Goal: Obtain resource: Obtain resource

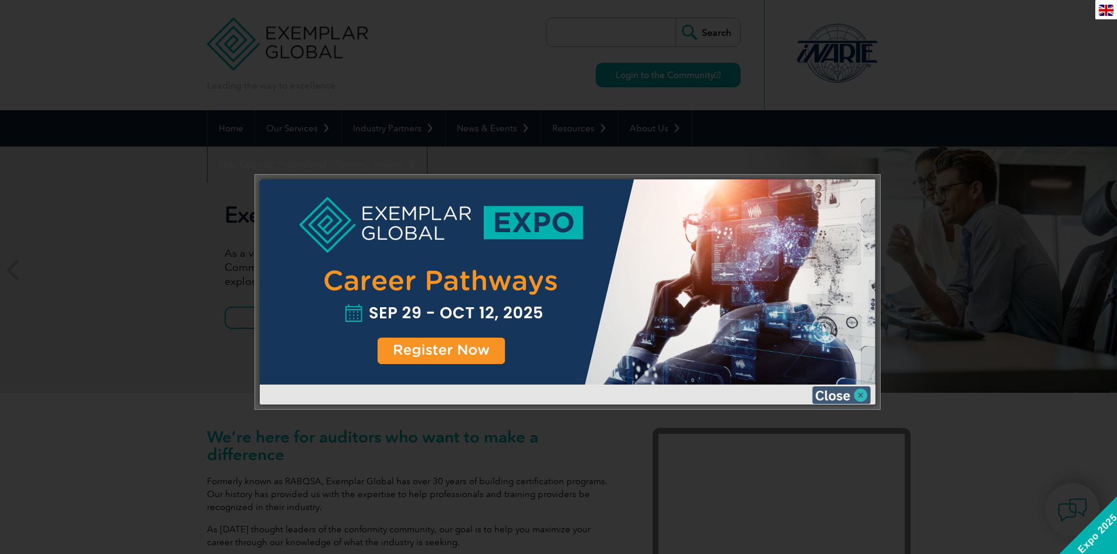
click at [859, 395] on img at bounding box center [841, 395] width 59 height 18
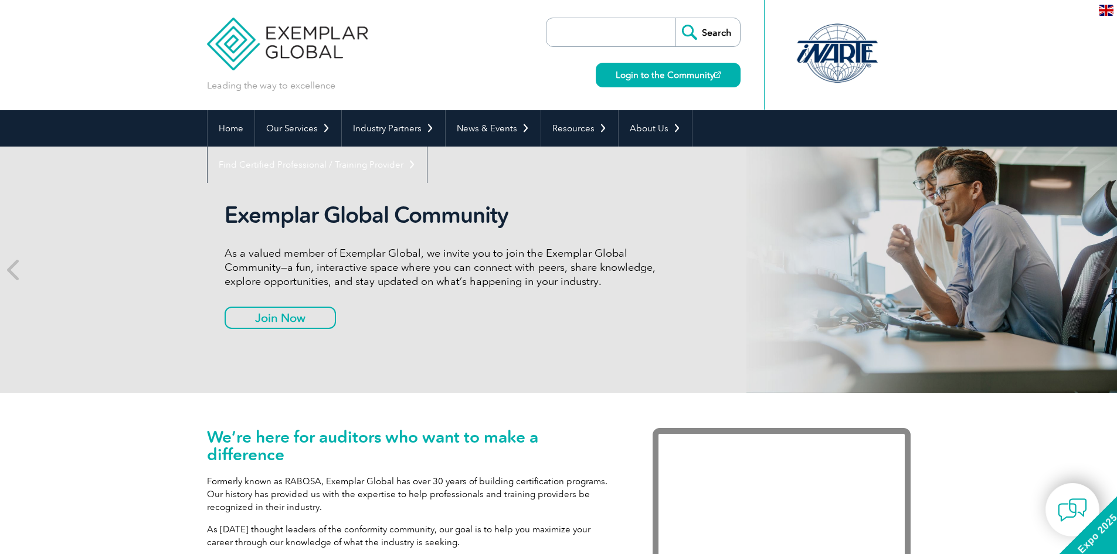
click at [595, 52] on div "Login to the Community" at bounding box center [665, 67] width 151 height 40
click at [595, 34] on input "search" at bounding box center [613, 32] width 123 height 28
type input "50001"
click at [675, 18] on input "Search" at bounding box center [707, 32] width 64 height 28
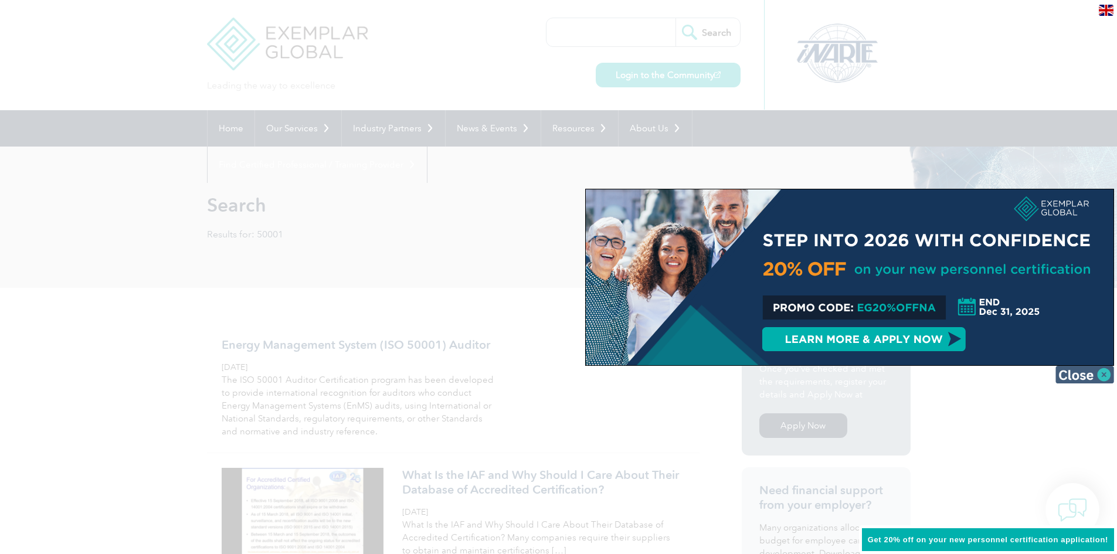
click at [1104, 371] on img at bounding box center [1084, 375] width 59 height 18
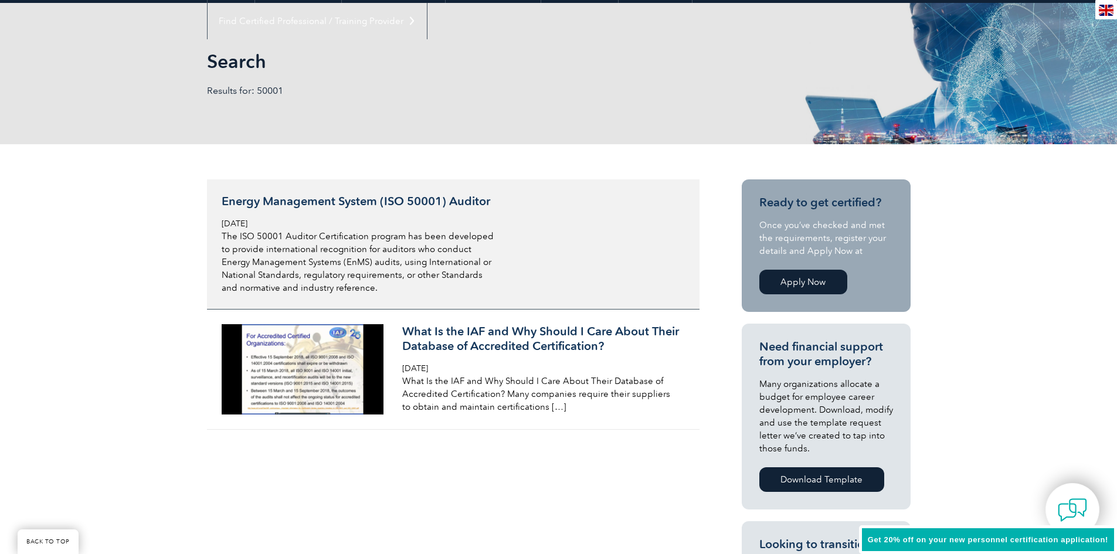
scroll to position [234, 0]
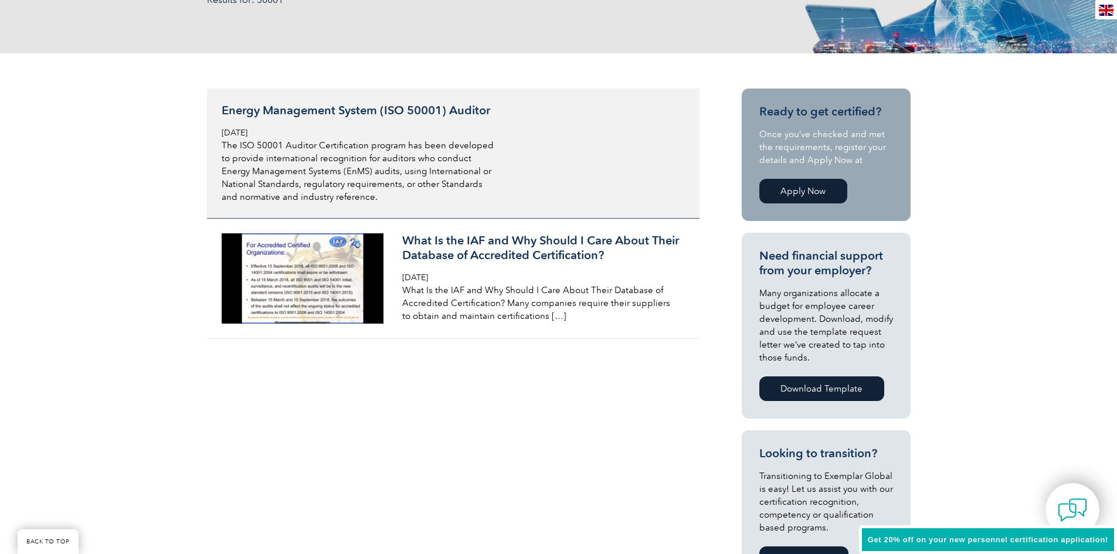
click at [396, 187] on p "The ISO 50001 Auditor Certification program has been developed to provide inter…" at bounding box center [361, 171] width 278 height 64
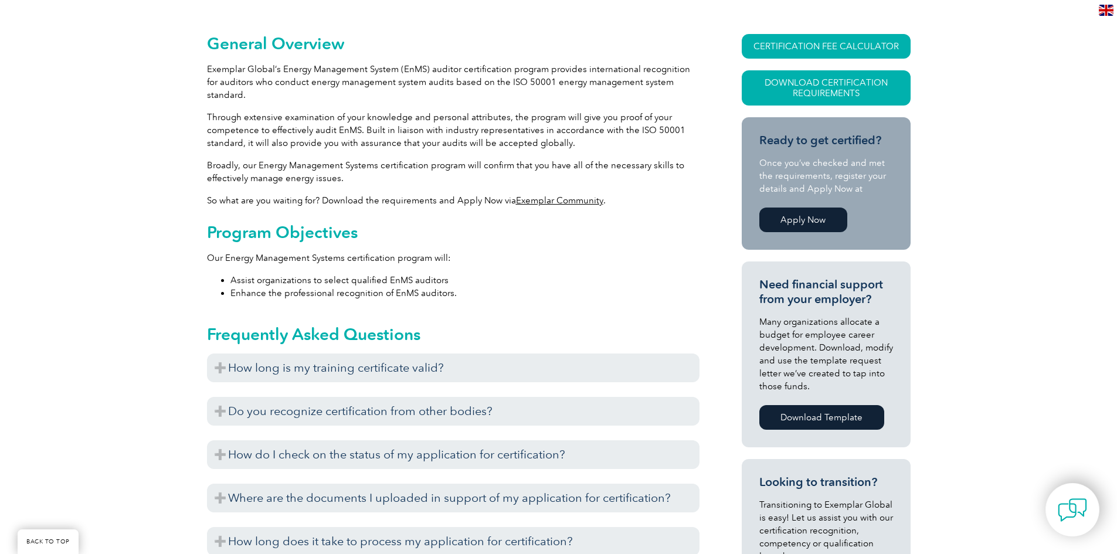
scroll to position [352, 0]
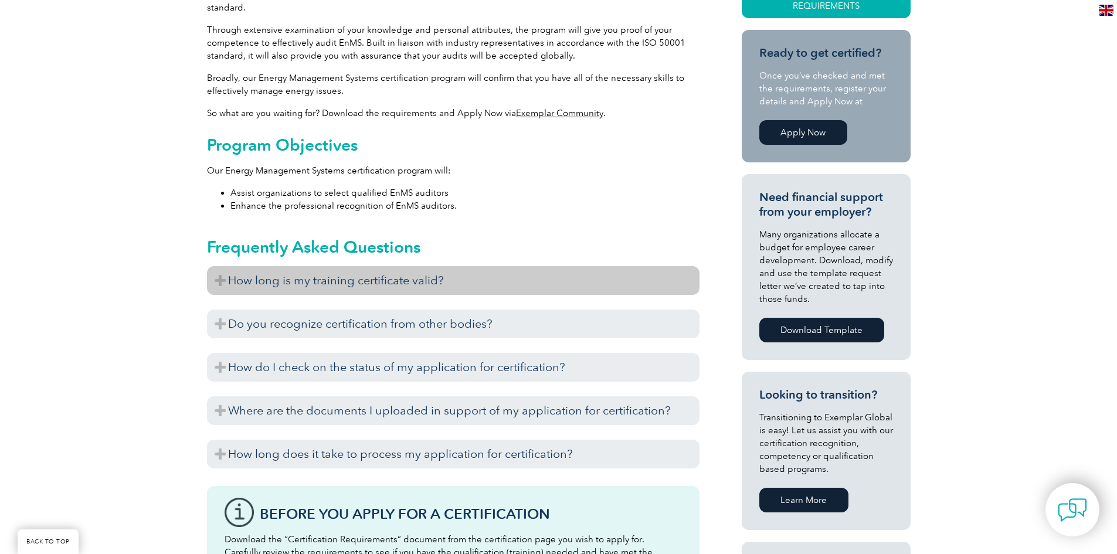
click at [415, 271] on h3 "How long is my training certificate valid?" at bounding box center [453, 280] width 492 height 29
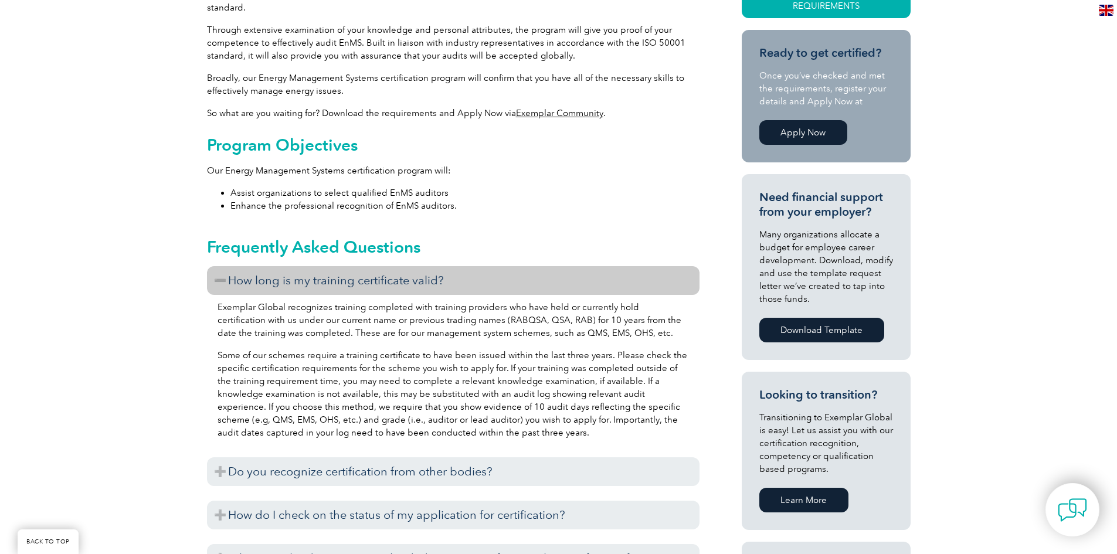
click at [415, 271] on h3 "How long is my training certificate valid?" at bounding box center [453, 280] width 492 height 29
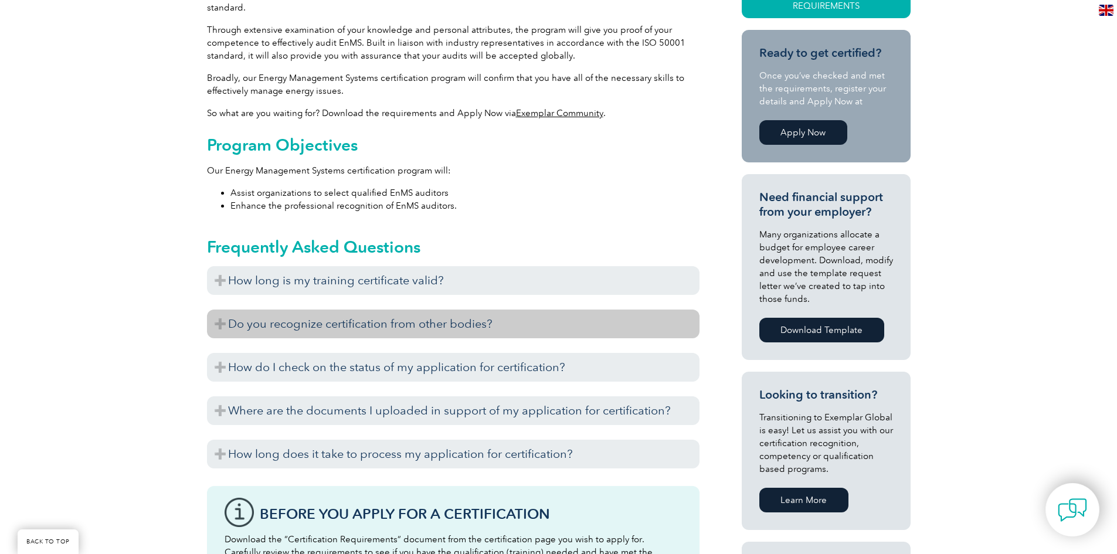
click at [453, 316] on h3 "Do you recognize certification from other bodies?" at bounding box center [453, 324] width 492 height 29
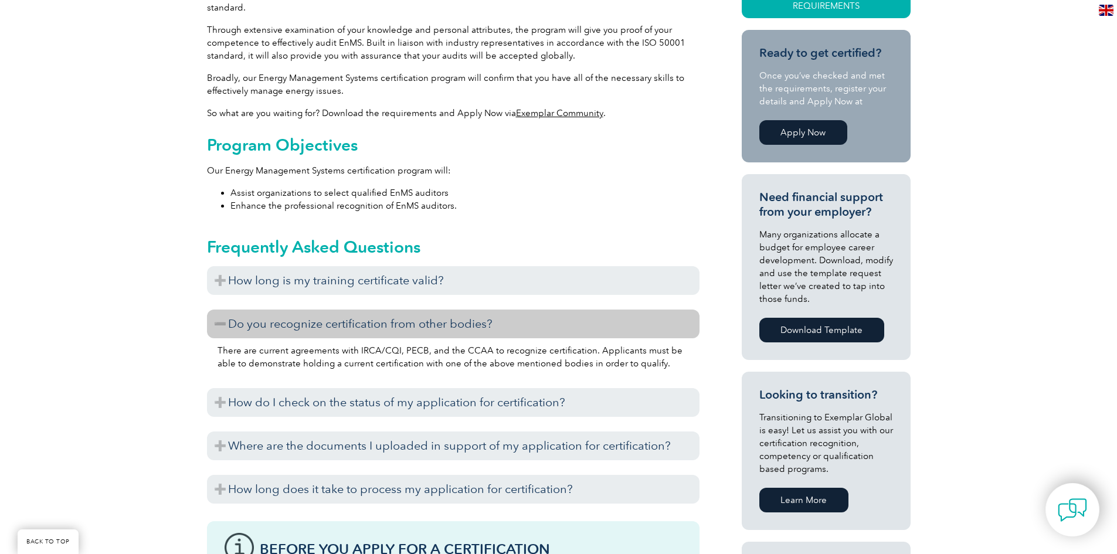
click at [453, 316] on h3 "Do you recognize certification from other bodies?" at bounding box center [453, 324] width 492 height 29
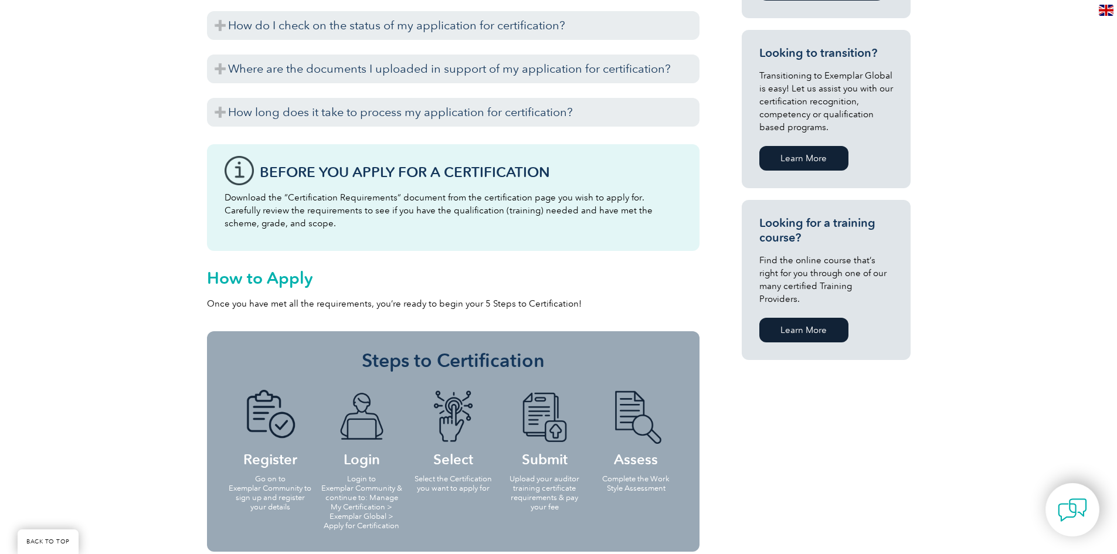
scroll to position [762, 0]
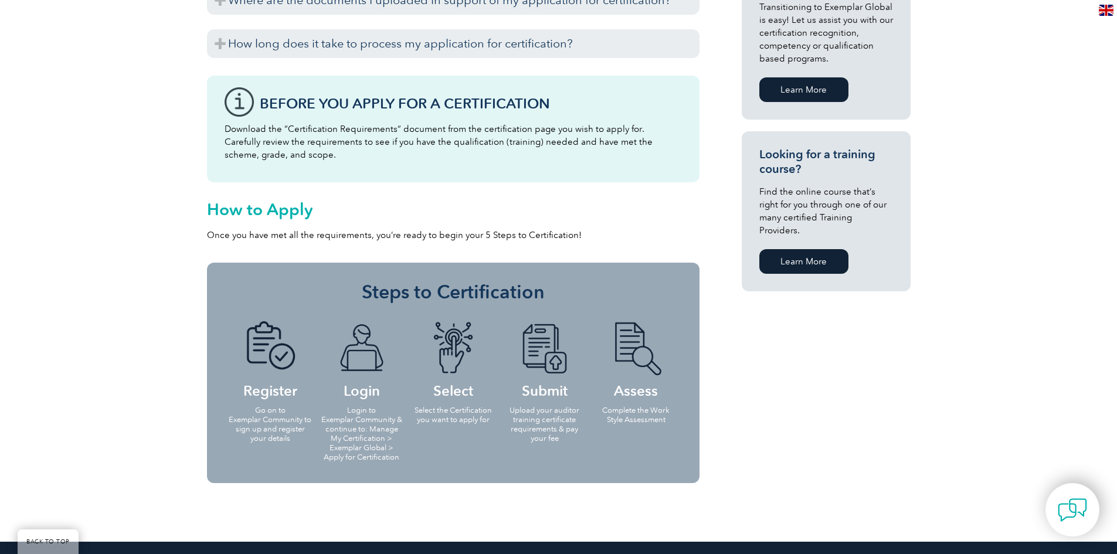
click at [798, 249] on link "Learn More" at bounding box center [803, 261] width 89 height 25
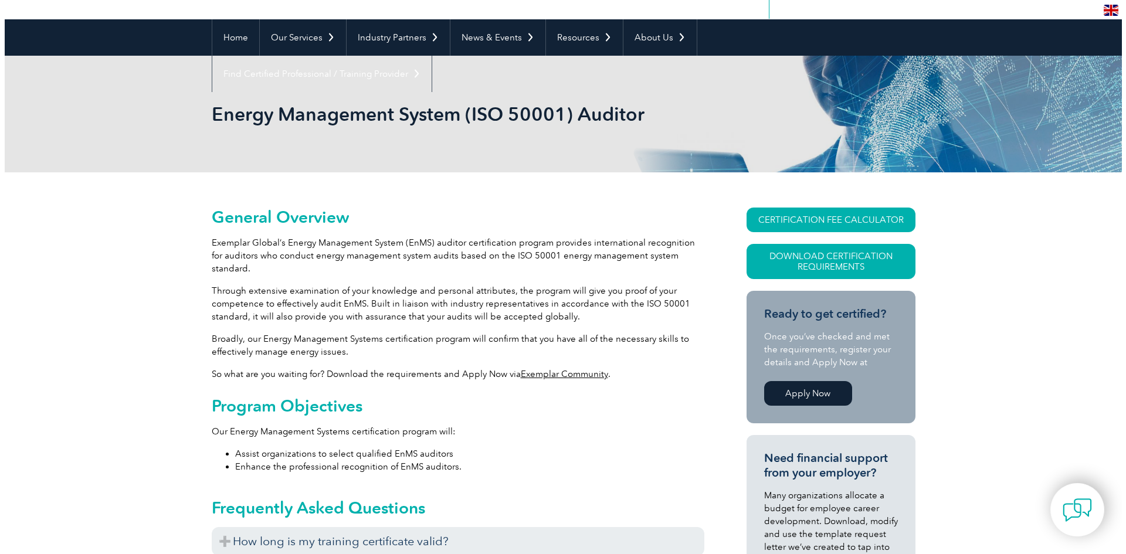
scroll to position [116, 0]
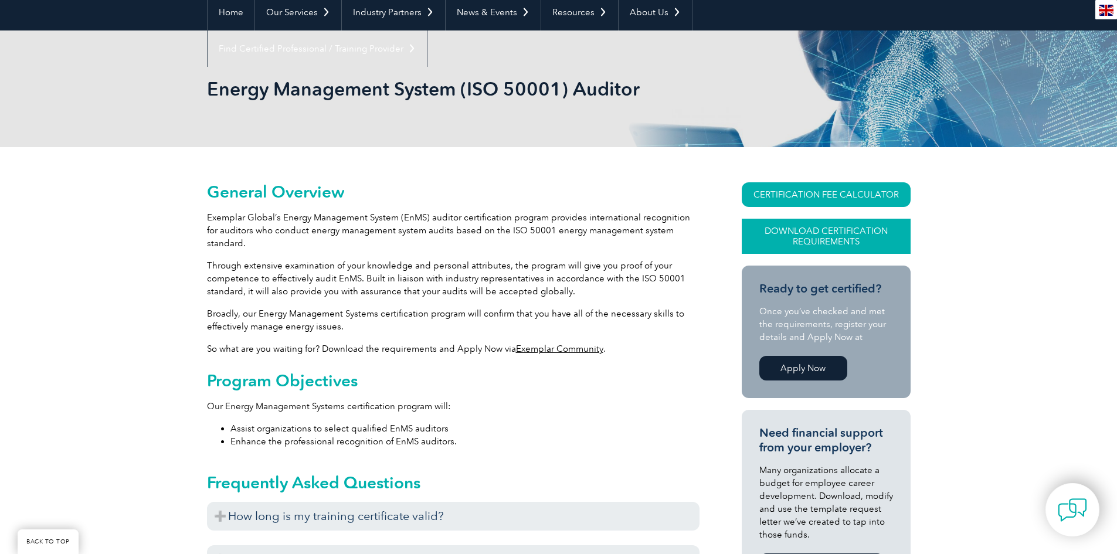
click at [834, 239] on link "Download Certification Requirements" at bounding box center [826, 236] width 169 height 35
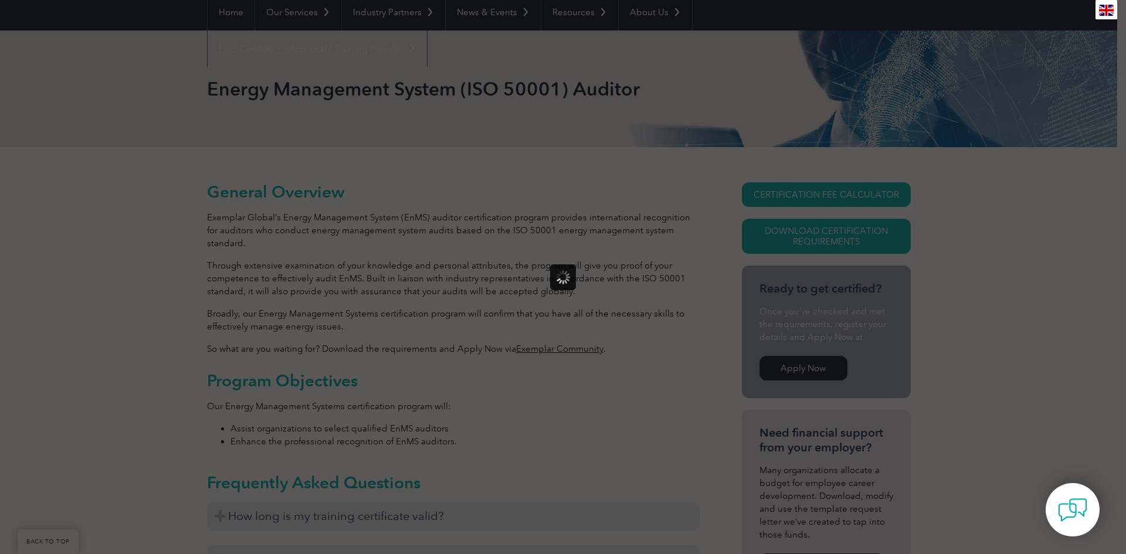
scroll to position [0, 0]
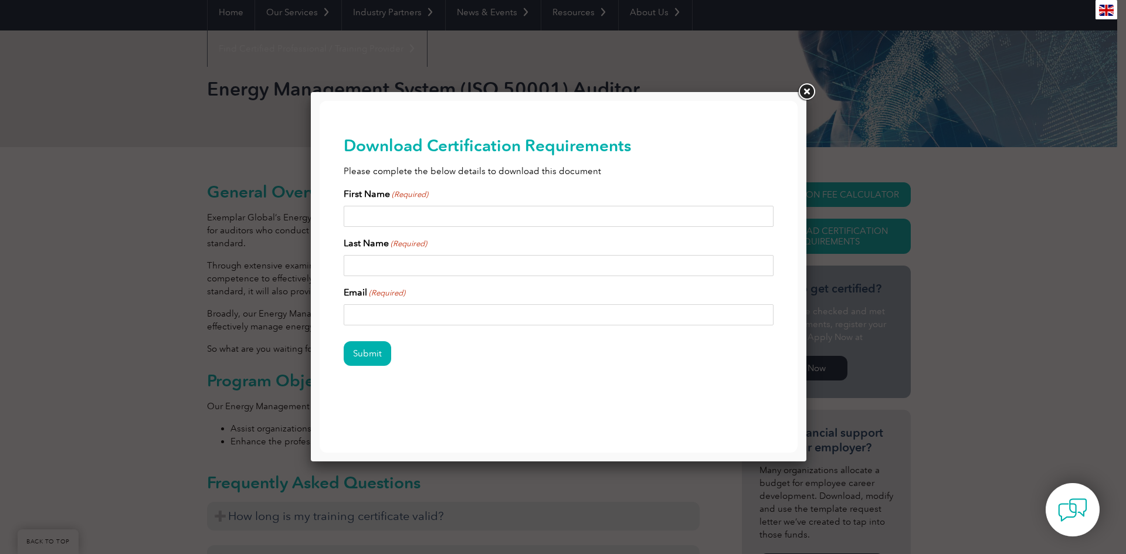
click at [402, 205] on div "First Name (Required)" at bounding box center [559, 207] width 430 height 40
click at [404, 209] on input "First Name (Required)" at bounding box center [559, 216] width 430 height 21
type input "Pablo"
type input "Nunez"
type input "nunezhernandezp24@ecu.edu"
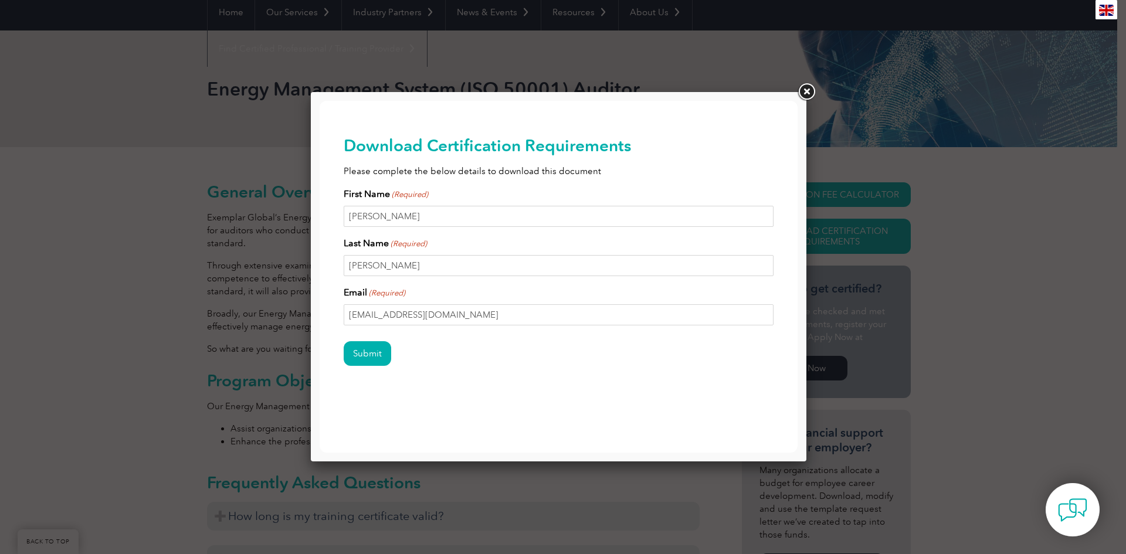
click at [372, 367] on div "Submit" at bounding box center [559, 354] width 430 height 51
click at [375, 352] on input "Submit" at bounding box center [367, 353] width 47 height 25
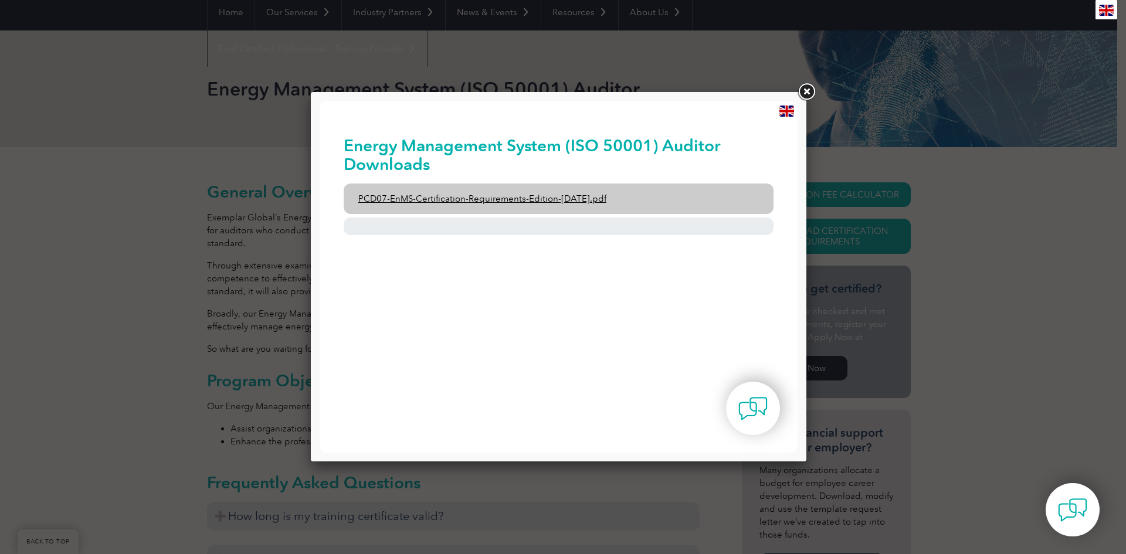
click at [631, 199] on link "PCD07-EnMS-Certification-Requirements-Edition-23-September-2021.pdf" at bounding box center [559, 198] width 430 height 30
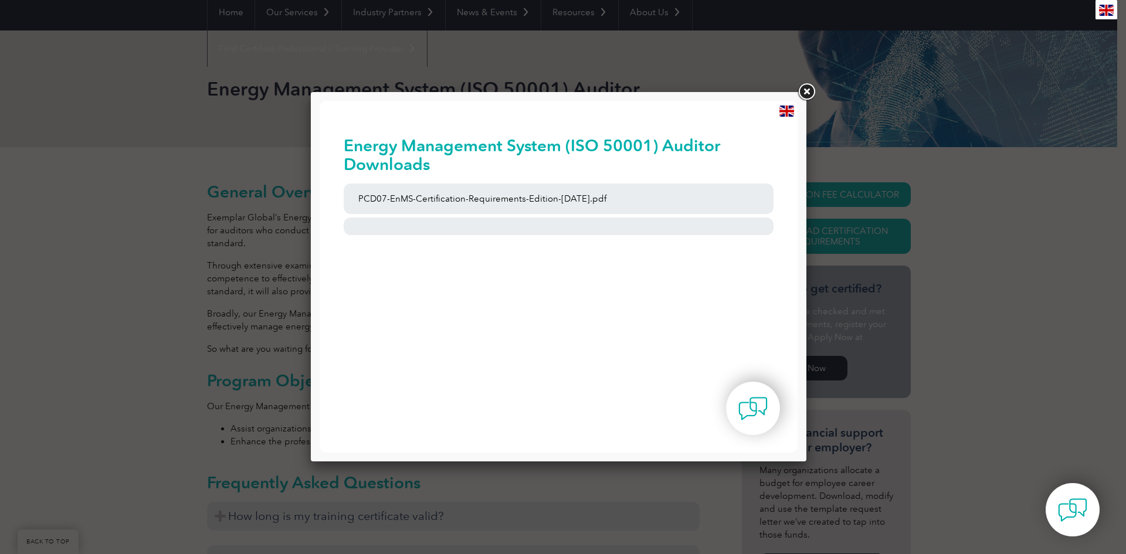
click at [807, 85] on link at bounding box center [806, 91] width 21 height 21
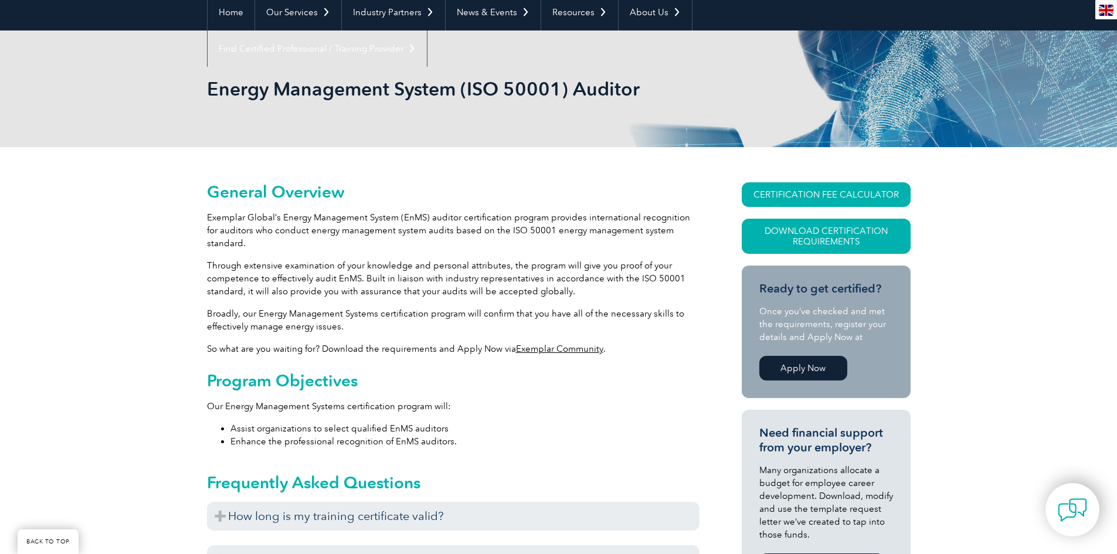
click at [1078, 505] on img at bounding box center [1072, 509] width 29 height 29
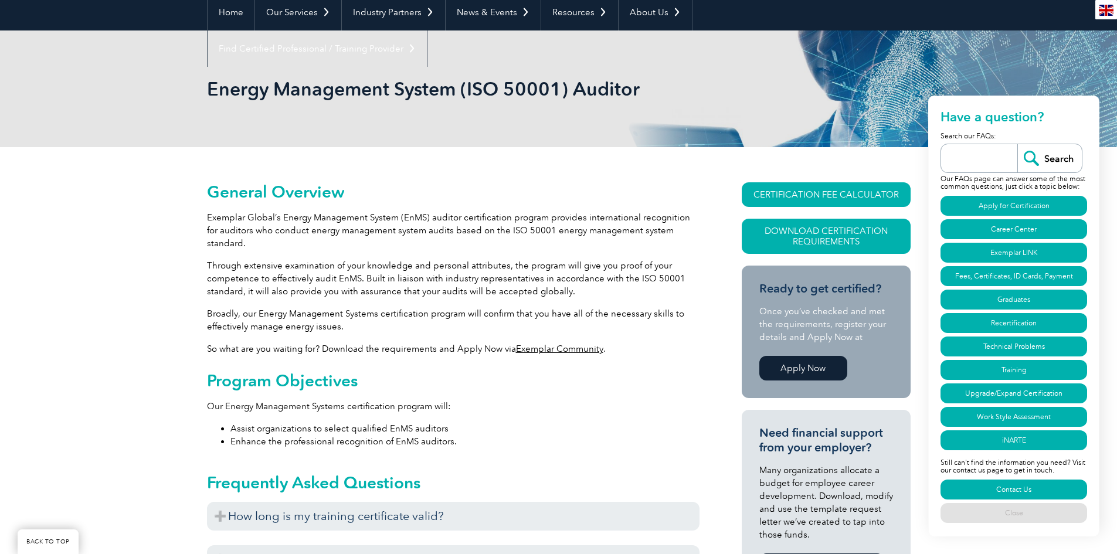
click at [818, 194] on link "CERTIFICATION FEE CALCULATOR" at bounding box center [826, 194] width 169 height 25
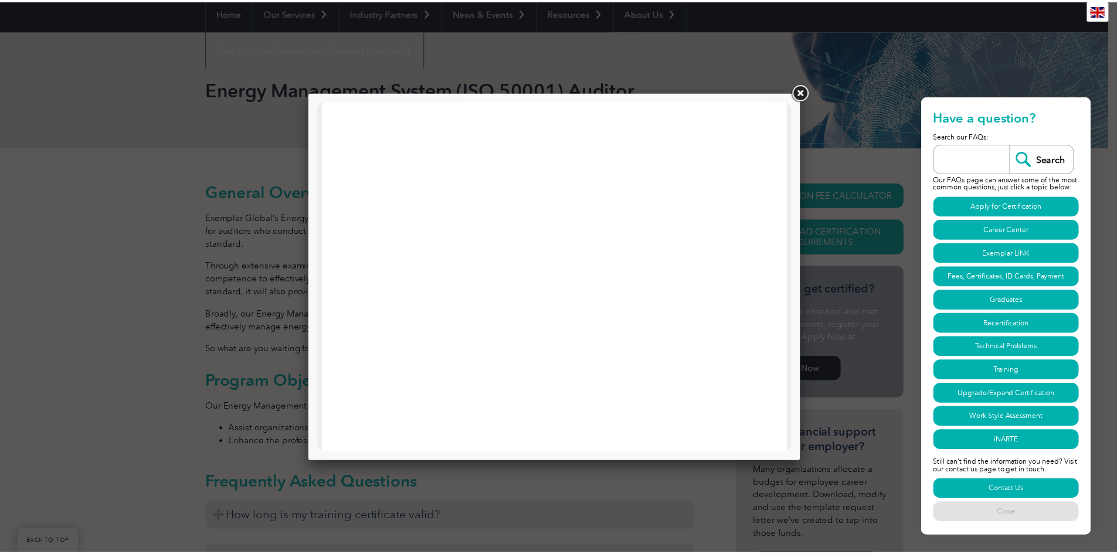
scroll to position [383, 0]
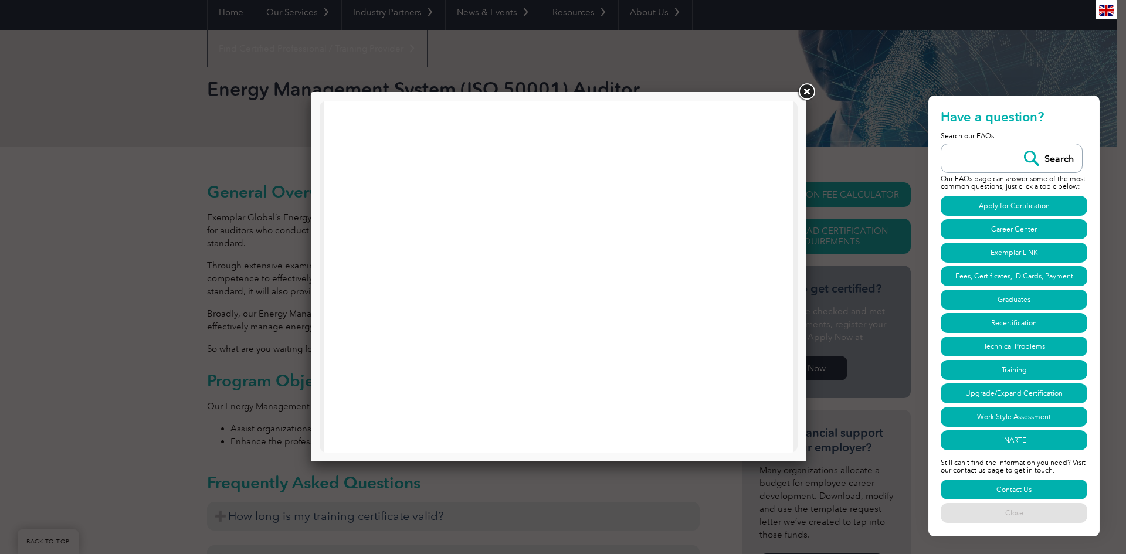
click at [802, 98] on link at bounding box center [806, 91] width 21 height 21
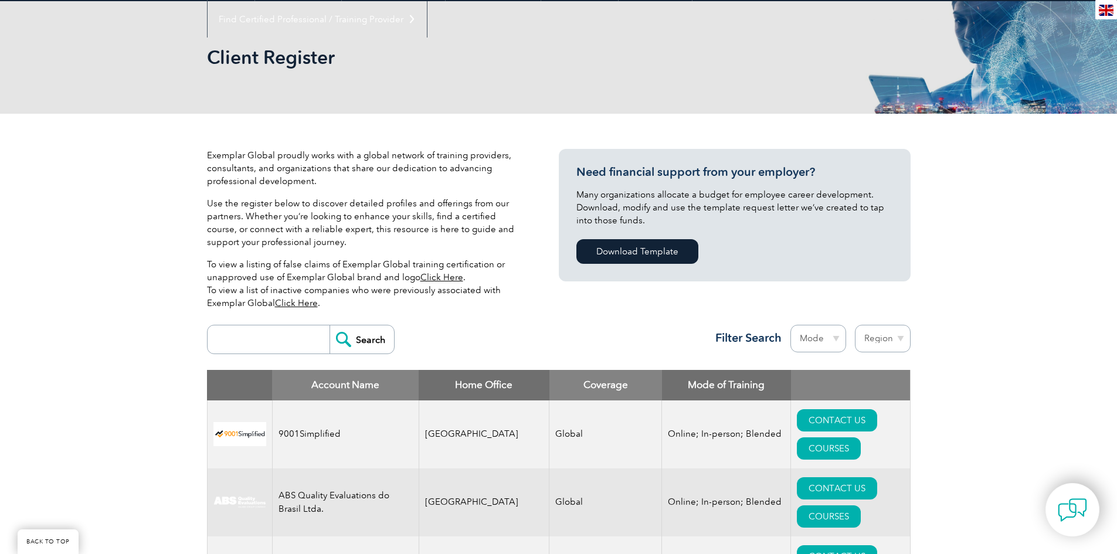
scroll to position [234, 0]
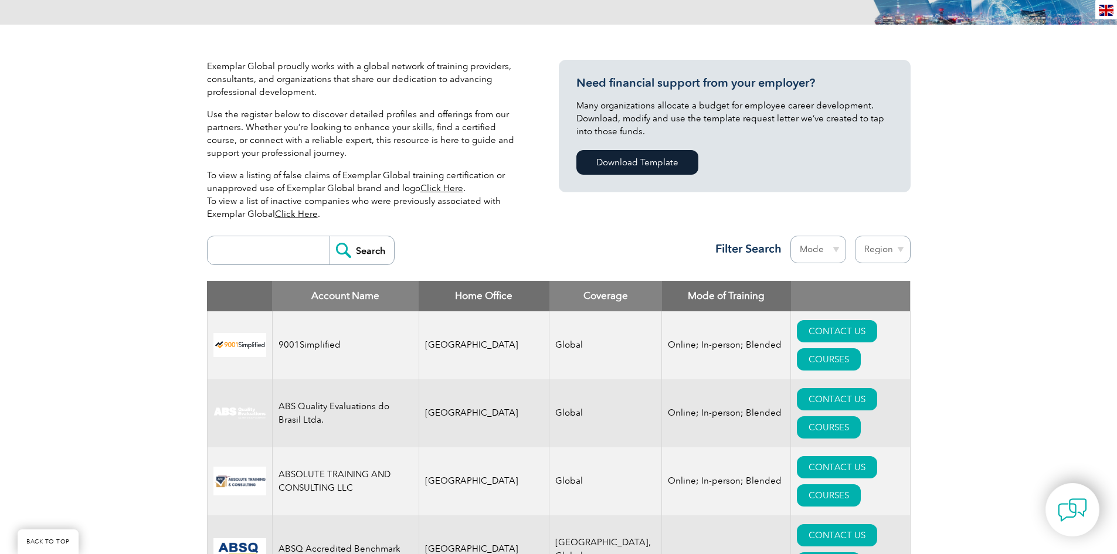
click at [271, 256] on input "search" at bounding box center [271, 250] width 116 height 28
type input "50001"
click at [329, 236] on input "Search" at bounding box center [361, 250] width 64 height 28
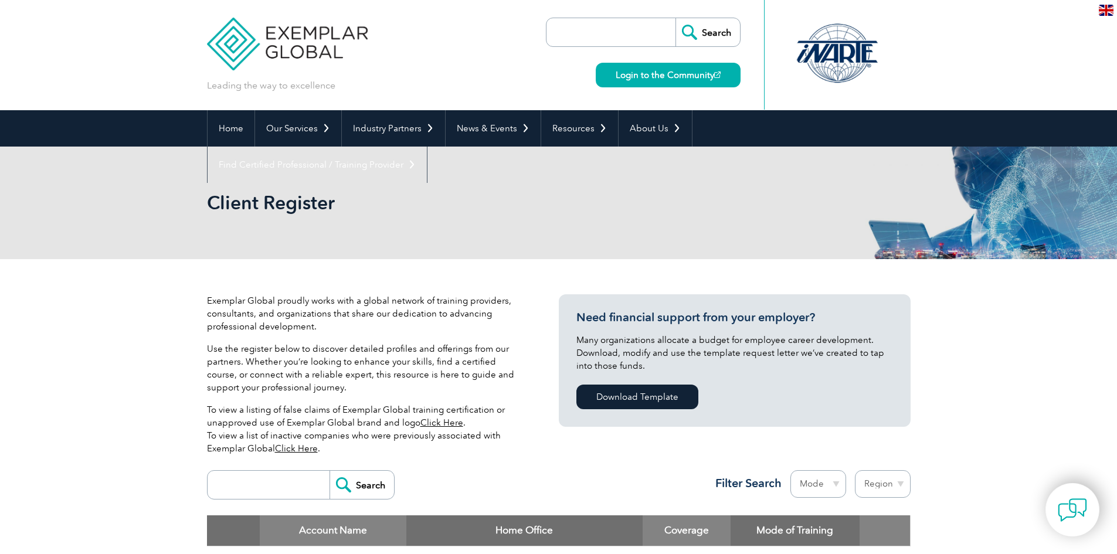
scroll to position [234, 0]
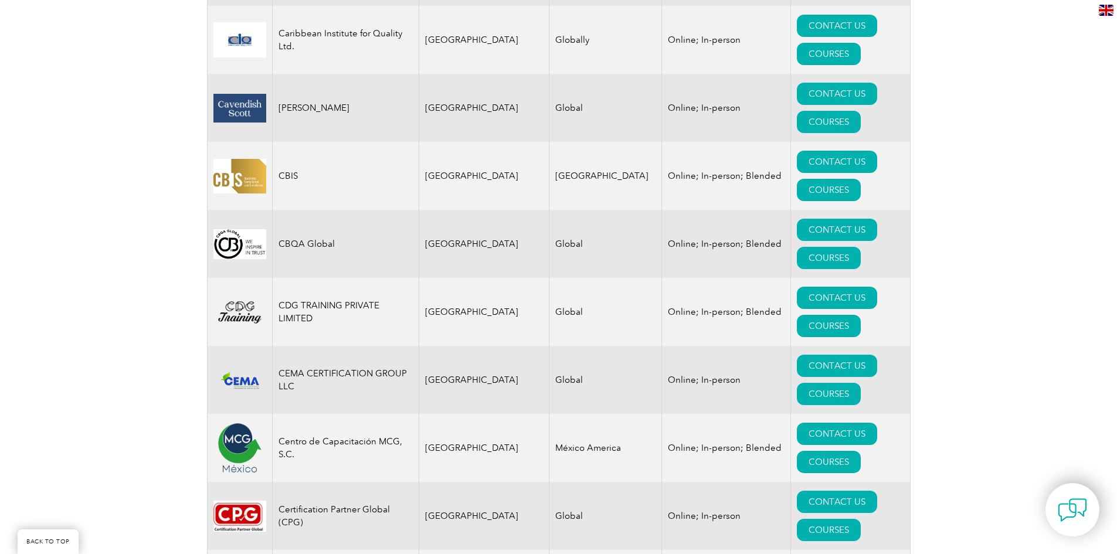
scroll to position [3576, 0]
